Goal: Navigation & Orientation: Find specific page/section

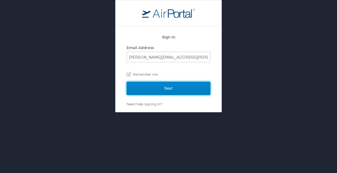
click at [165, 93] on input "Next" at bounding box center [169, 88] width 84 height 13
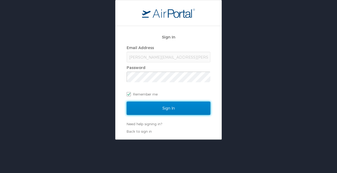
click at [160, 107] on input "Sign In" at bounding box center [169, 107] width 84 height 13
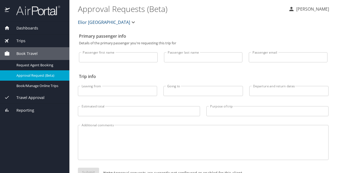
click at [29, 41] on div "Trips" at bounding box center [34, 41] width 61 height 6
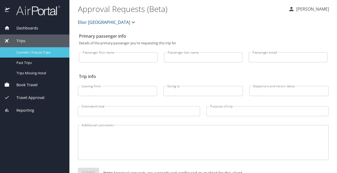
click at [34, 51] on span "Current / Future Trips" at bounding box center [39, 52] width 47 height 5
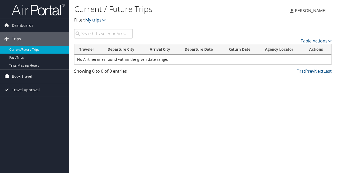
click at [23, 74] on span "Book Travel" at bounding box center [22, 76] width 20 height 13
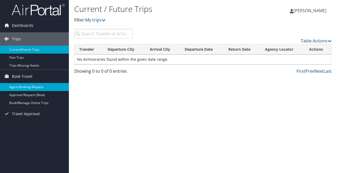
click at [25, 86] on link "Agent Booking Request" at bounding box center [34, 87] width 69 height 8
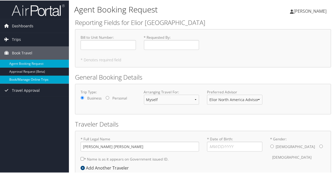
click at [28, 76] on link "Book/Manage Online Trips" at bounding box center [34, 79] width 69 height 8
